Goal: Task Accomplishment & Management: Manage account settings

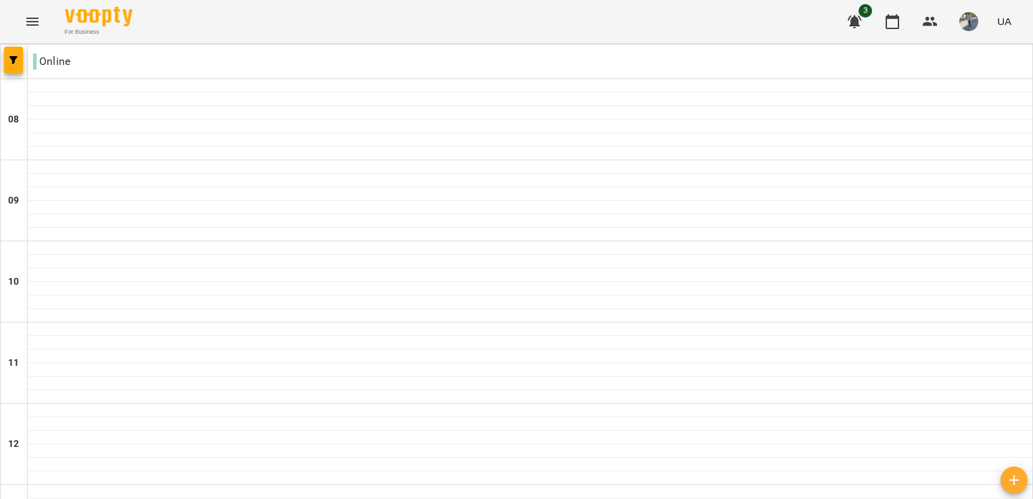
scroll to position [635, 0]
type input "**********"
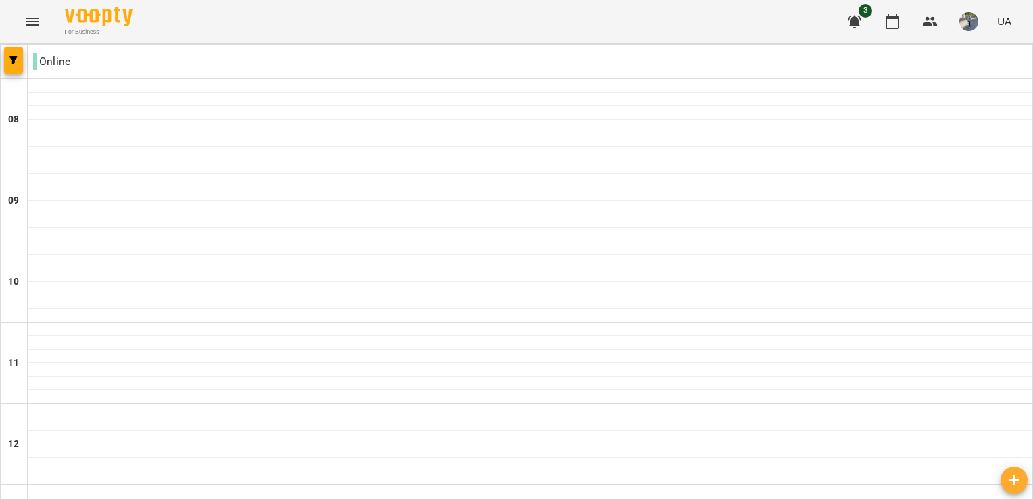
scroll to position [638, 0]
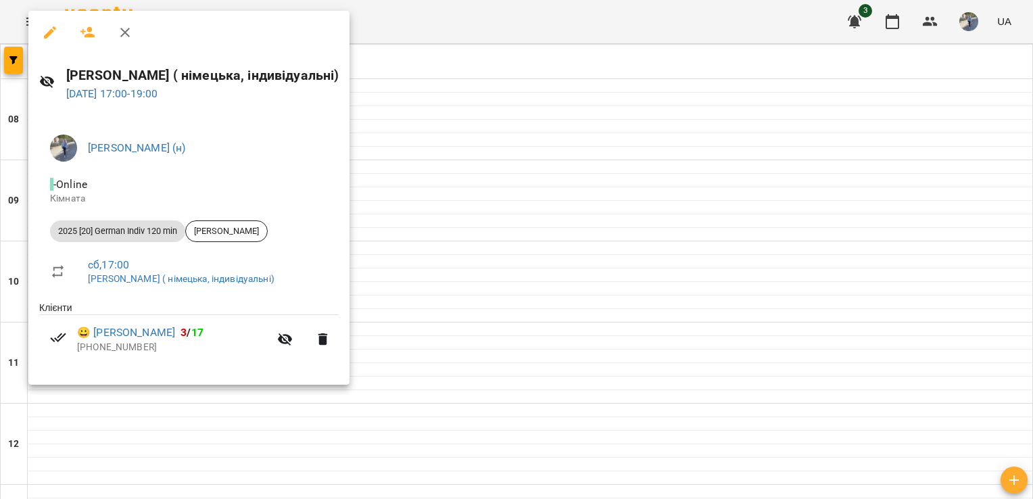
click at [493, 23] on div at bounding box center [516, 249] width 1033 height 499
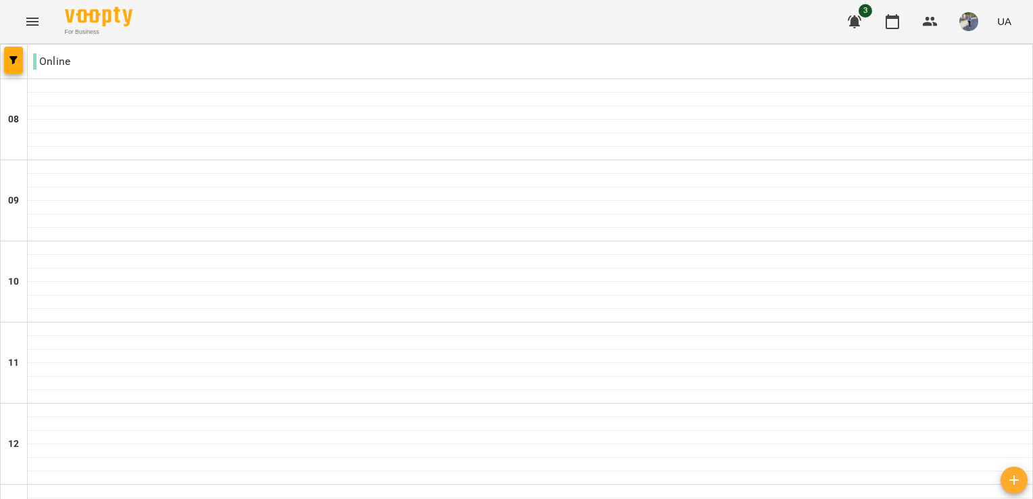
type input "**********"
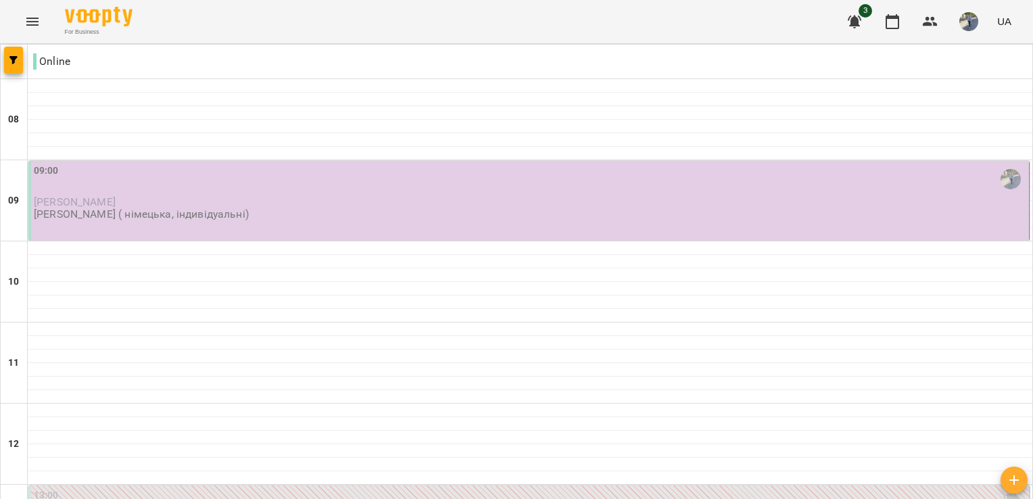
click at [130, 191] on div "09:00" at bounding box center [530, 179] width 992 height 31
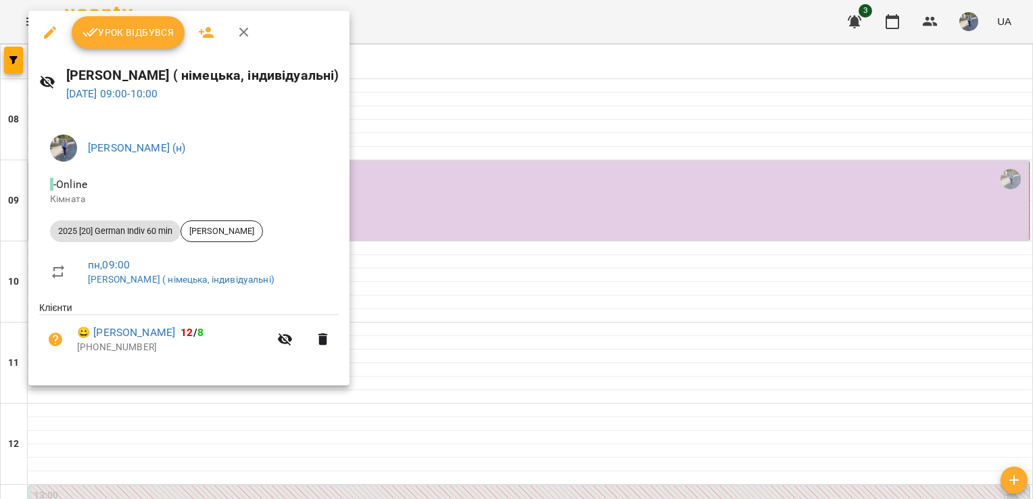
click at [124, 49] on div "Урок відбувся" at bounding box center [188, 32] width 321 height 43
click at [120, 39] on span "Урок відбувся" at bounding box center [128, 32] width 92 height 16
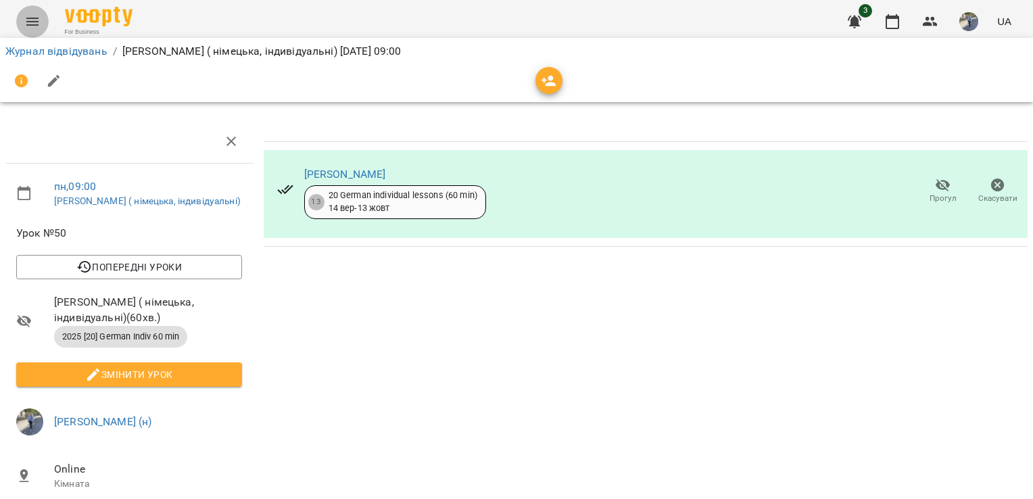
click at [27, 31] on button "Menu" at bounding box center [32, 21] width 32 height 32
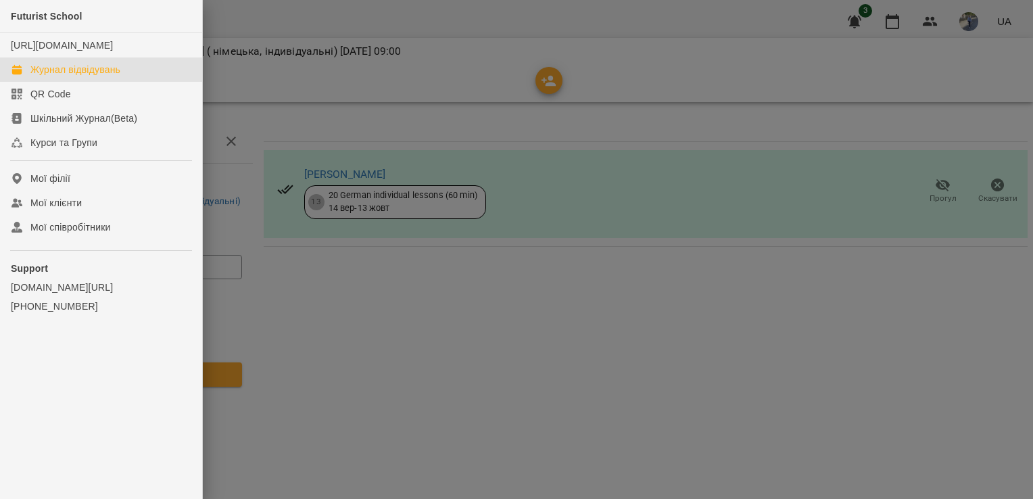
click at [116, 76] on div "Журнал відвідувань" at bounding box center [75, 70] width 90 height 14
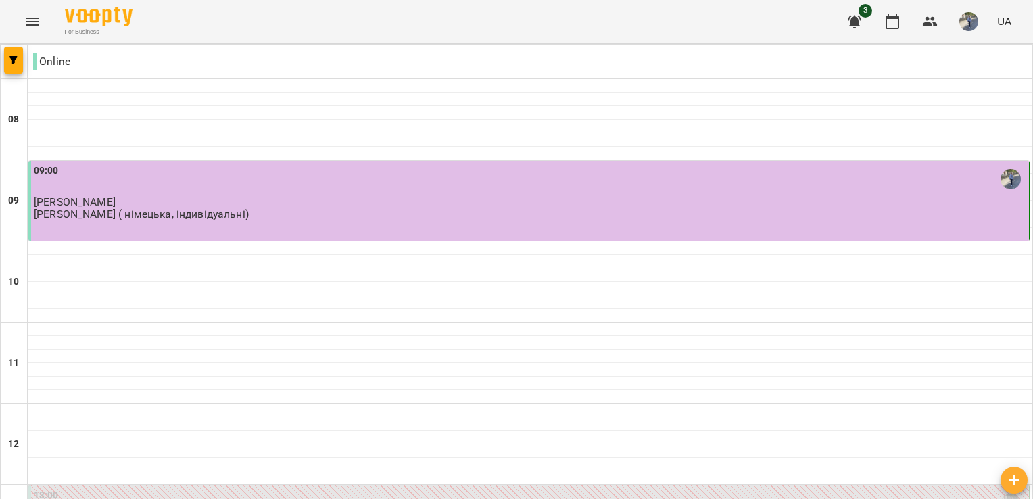
scroll to position [335, 0]
